Goal: Task Accomplishment & Management: Manage account settings

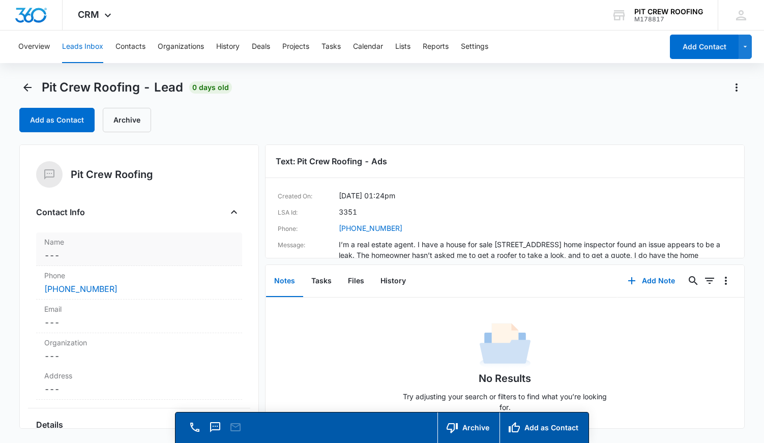
click at [67, 259] on dd "Cancel Save Changes ---" at bounding box center [139, 255] width 190 height 12
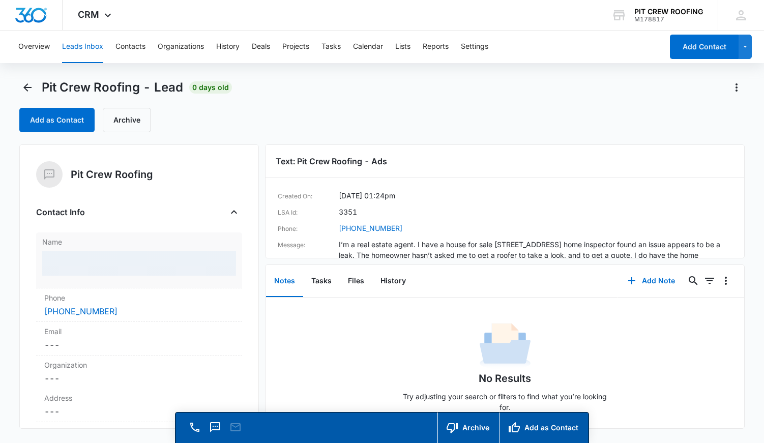
click at [68, 271] on div at bounding box center [139, 263] width 194 height 24
click at [91, 259] on div at bounding box center [139, 263] width 194 height 24
click at [100, 262] on div at bounding box center [139, 263] width 194 height 24
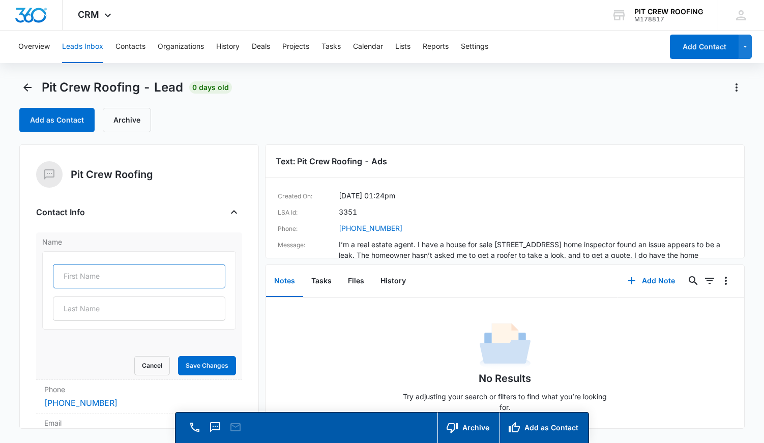
click at [96, 272] on input "text" at bounding box center [139, 276] width 173 height 24
type input "[PERSON_NAME]"
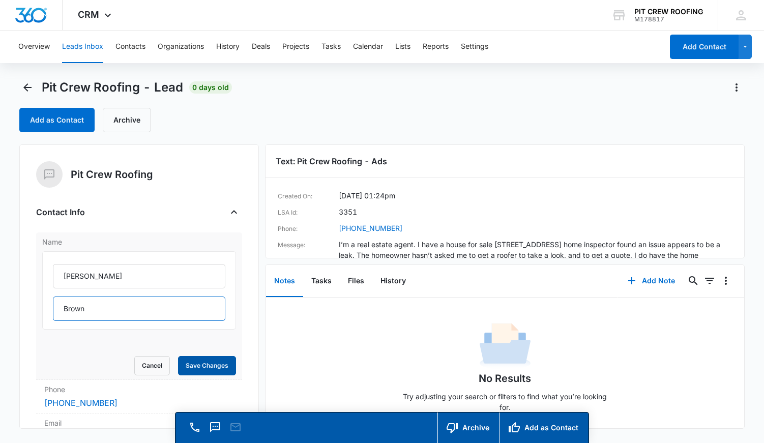
type input "Brown"
click at [188, 372] on button "Save Changes" at bounding box center [207, 365] width 58 height 19
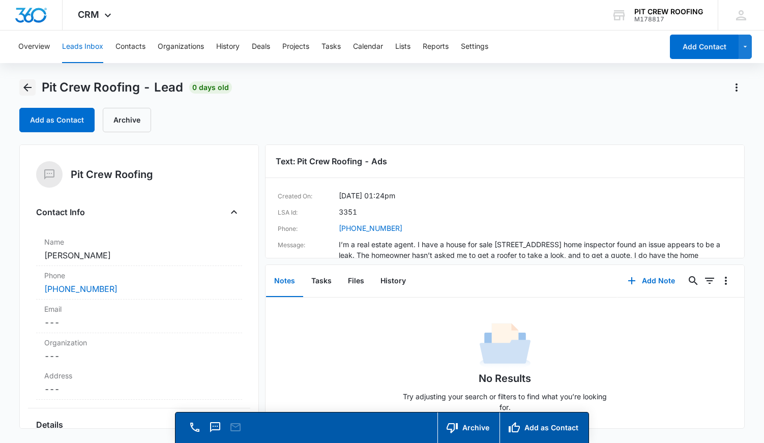
click at [26, 84] on icon "Back" at bounding box center [27, 87] width 12 height 12
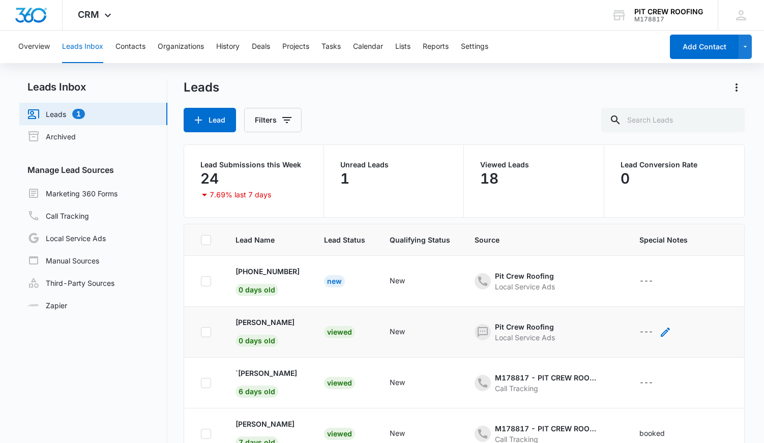
click at [647, 333] on div "---" at bounding box center [646, 332] width 14 height 12
click at [632, 256] on textarea "Special Notes" at bounding box center [664, 250] width 121 height 58
type textarea "booked!"
click at [706, 297] on button "Save" at bounding box center [709, 298] width 30 height 19
